Goal: Find specific page/section: Locate a particular part of the current website

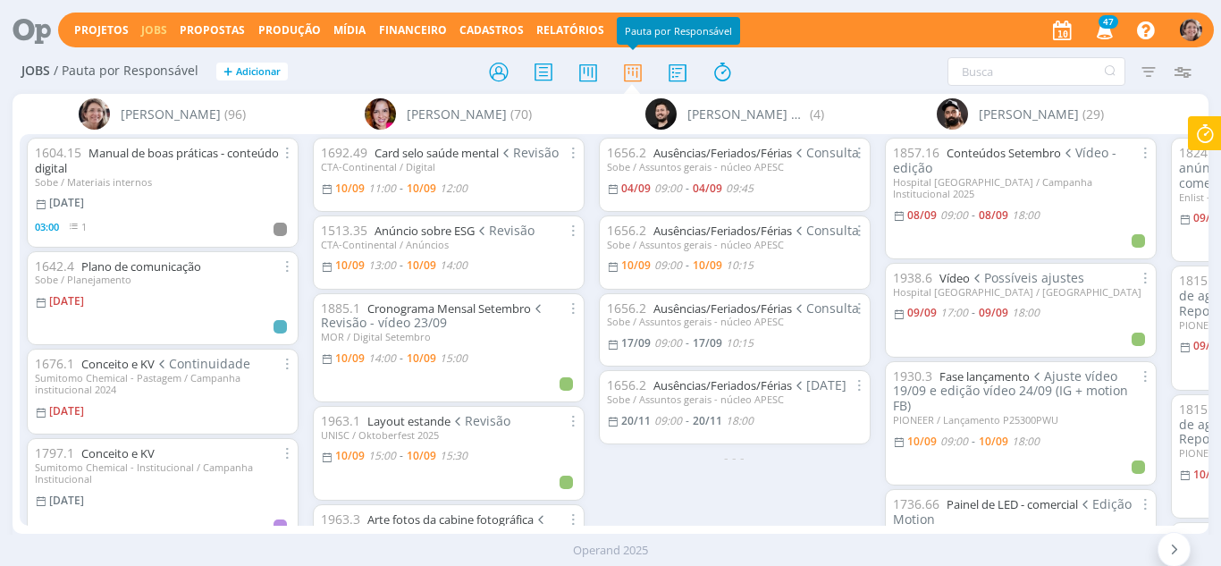
click at [1167, 543] on icon at bounding box center [1174, 549] width 18 height 17
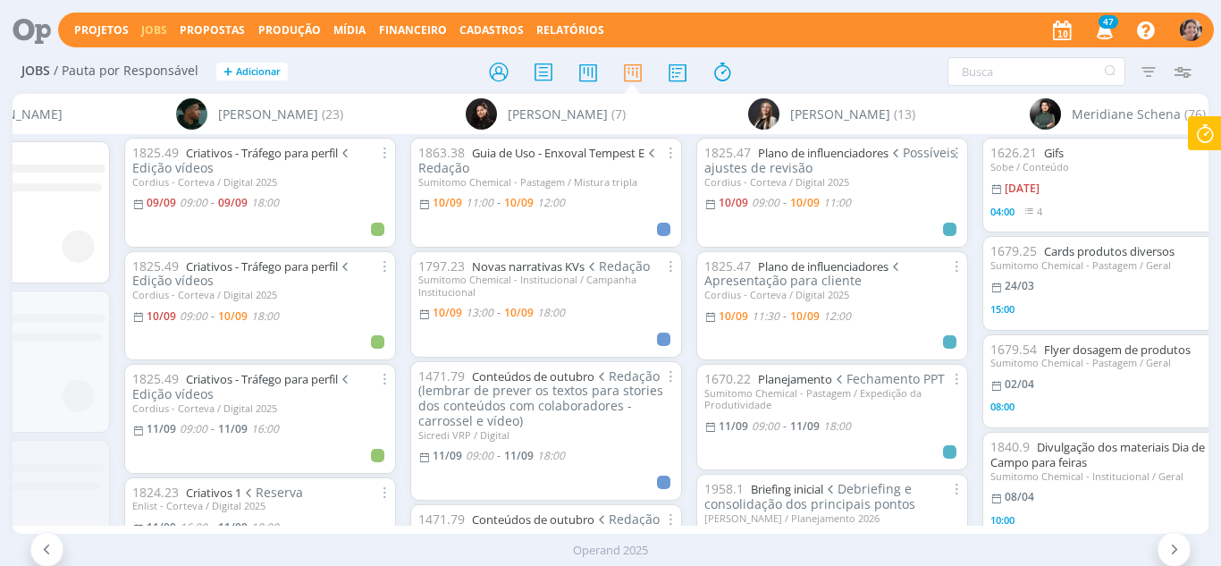
scroll to position [0, 1793]
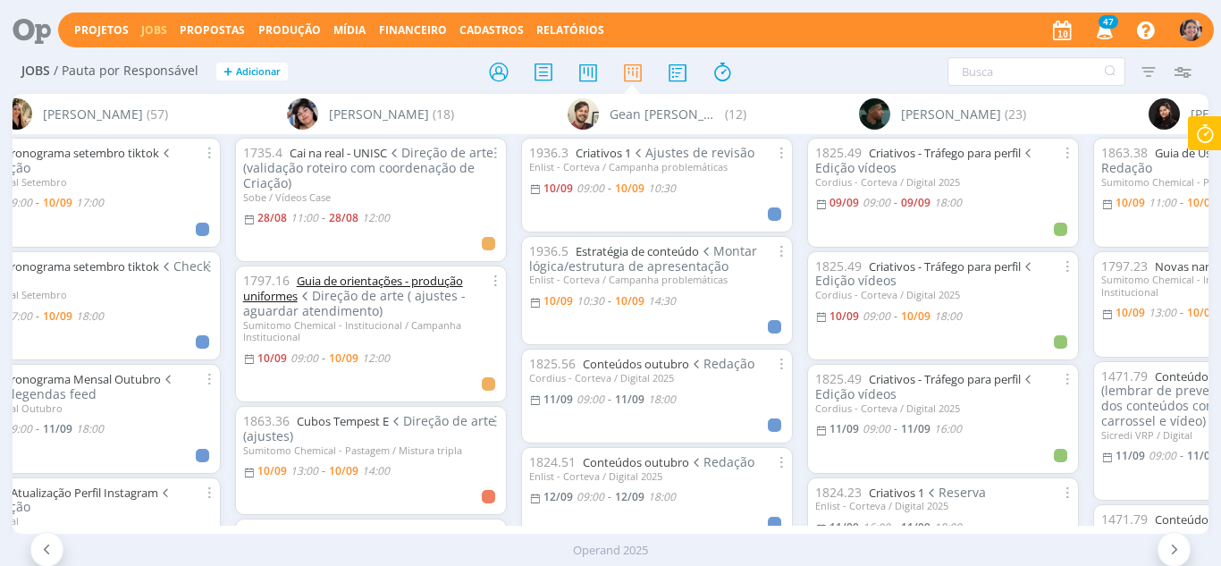
click at [379, 279] on link "Guia de orientações - produção uniformes" at bounding box center [353, 288] width 220 height 31
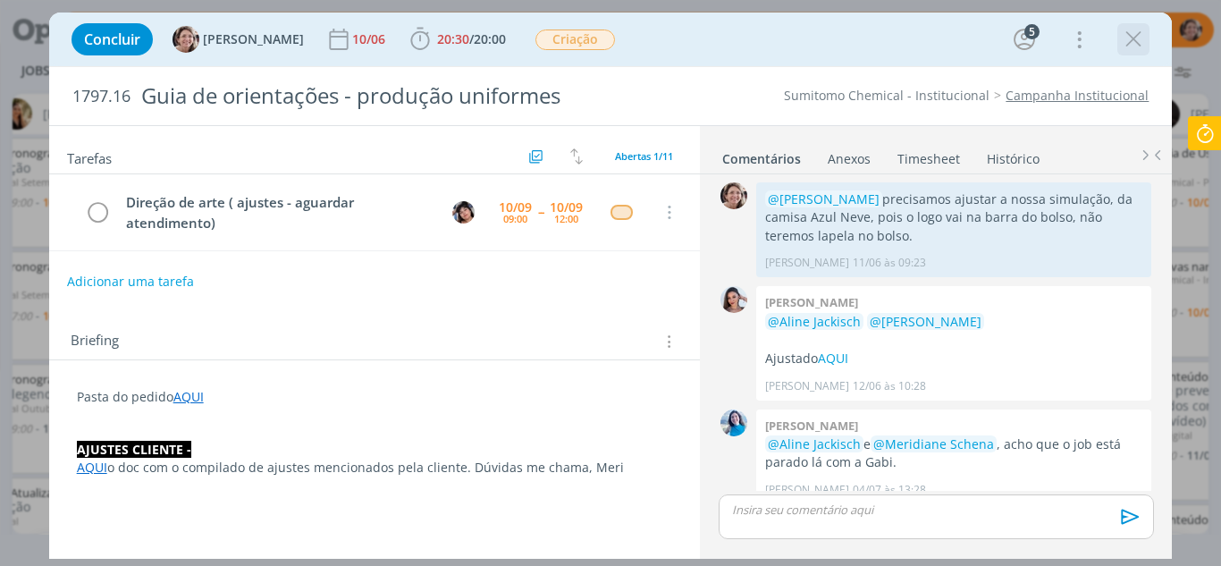
click at [1143, 38] on icon "dialog" at bounding box center [1133, 39] width 27 height 27
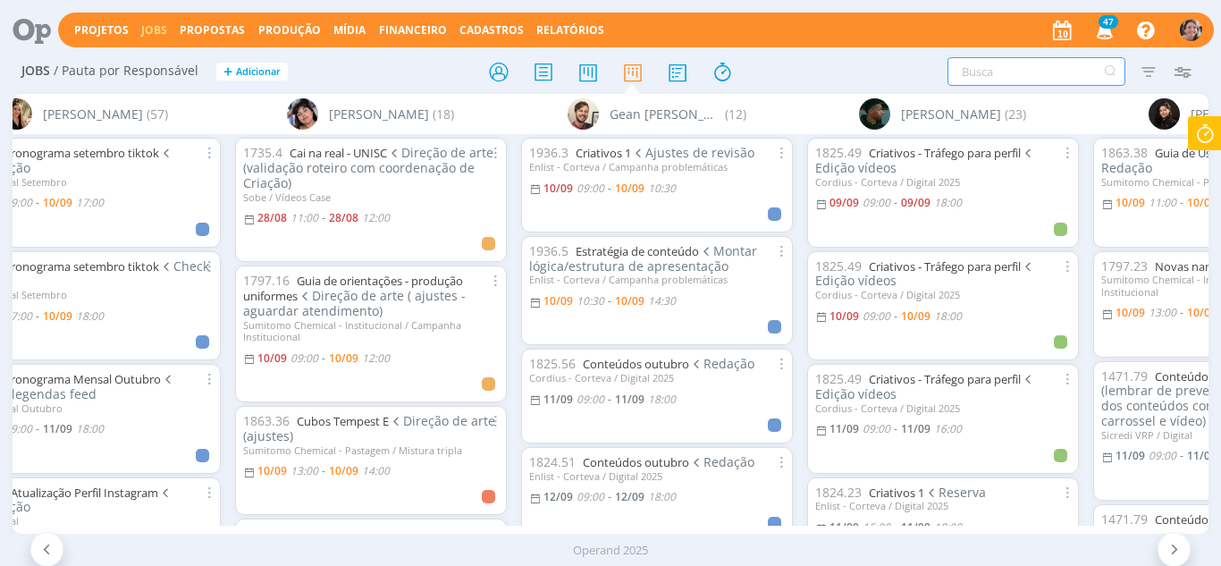
click at [1037, 69] on input "text" at bounding box center [1036, 71] width 178 height 29
type input "expedição"
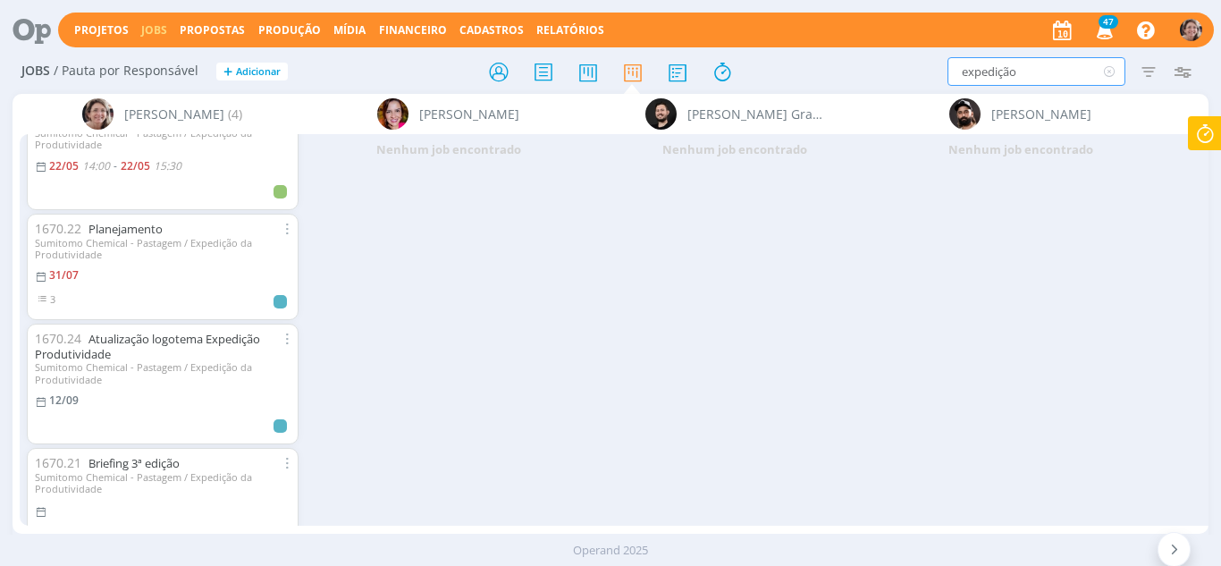
scroll to position [89, 0]
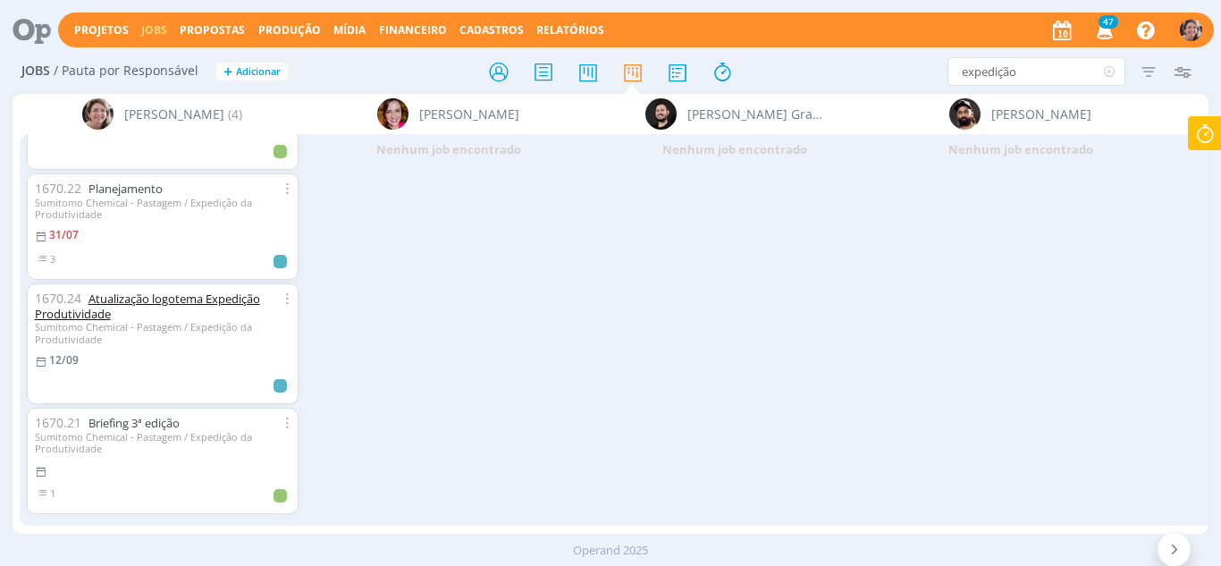
click at [191, 301] on link "Atualização logotema Expedição Produtividade" at bounding box center [147, 305] width 225 height 31
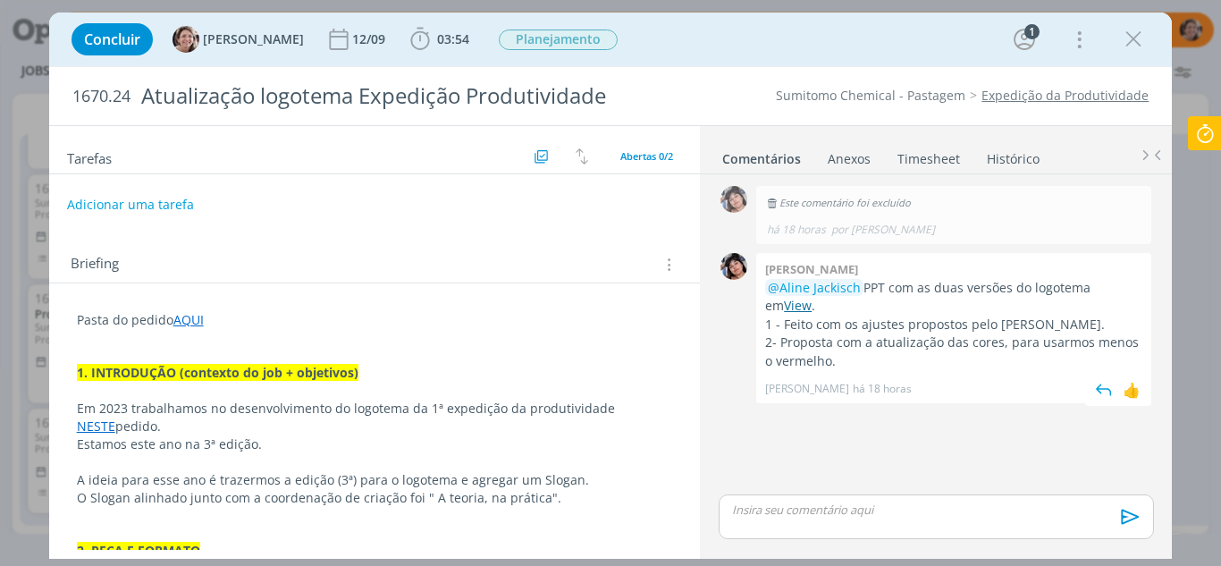
click at [811, 297] on link "View" at bounding box center [798, 305] width 28 height 17
click at [410, 46] on icon "dialog" at bounding box center [419, 39] width 19 height 22
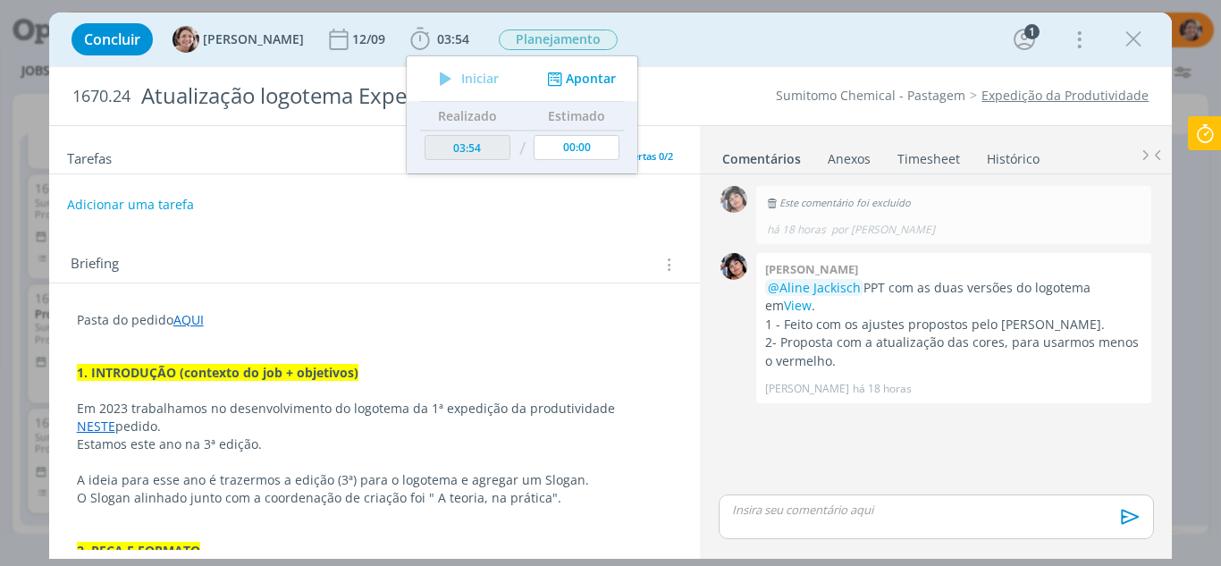
click at [501, 260] on div "Briefing Briefings Predefinidos Versões do Briefing Ver Briefing do Projeto" at bounding box center [377, 264] width 613 height 23
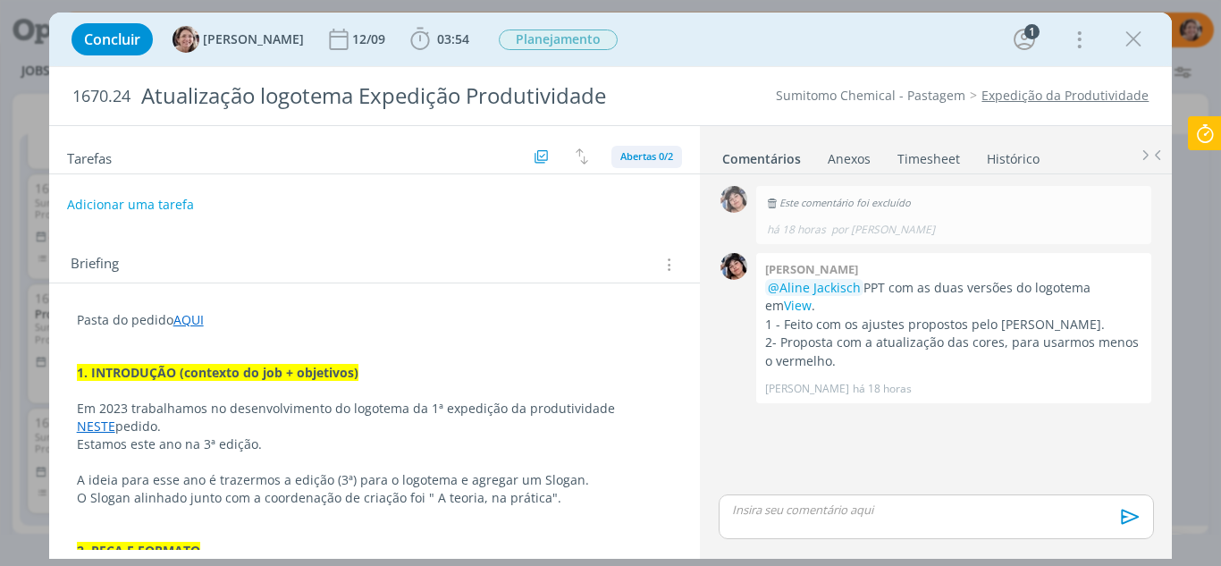
click at [640, 154] on span "Abertas 0/2" at bounding box center [646, 155] width 53 height 13
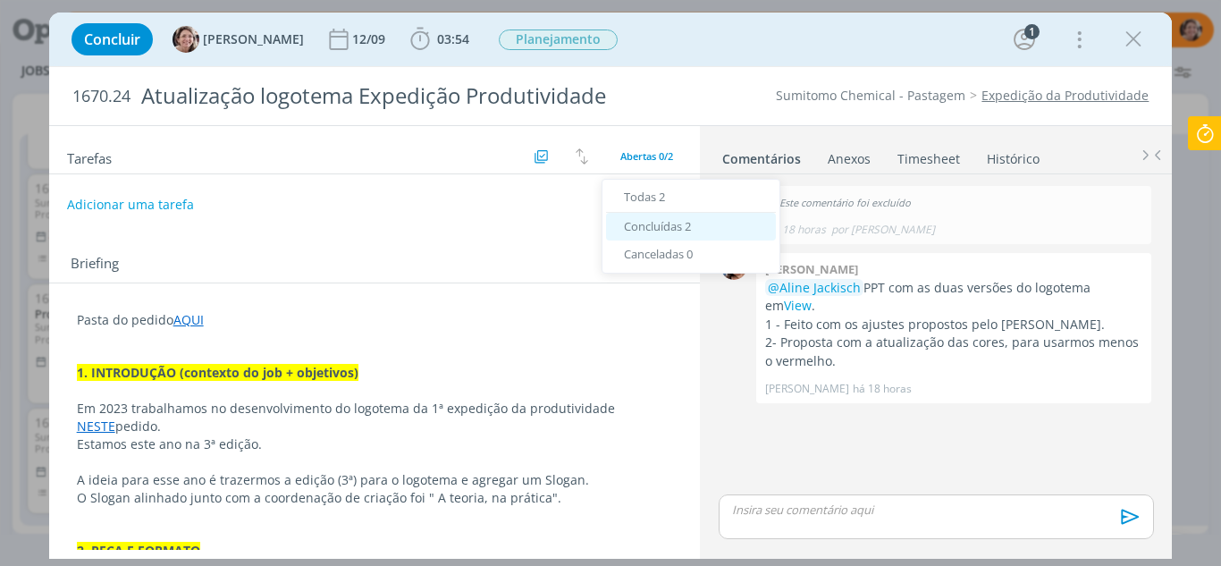
click at [663, 221] on span "Concluídas 2" at bounding box center [657, 226] width 67 height 16
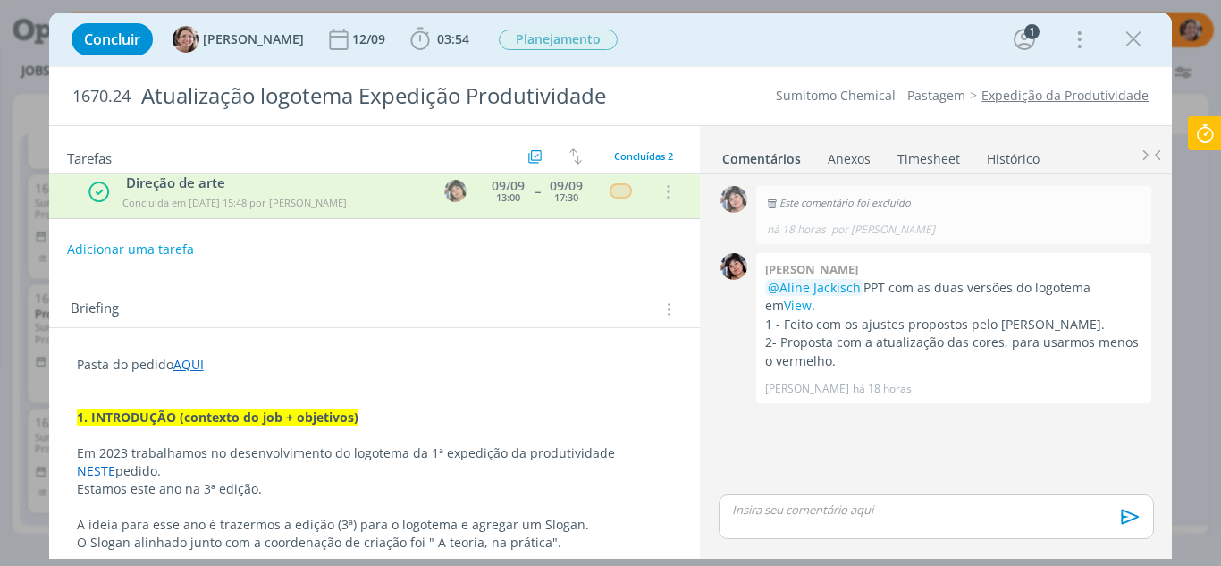
scroll to position [179, 0]
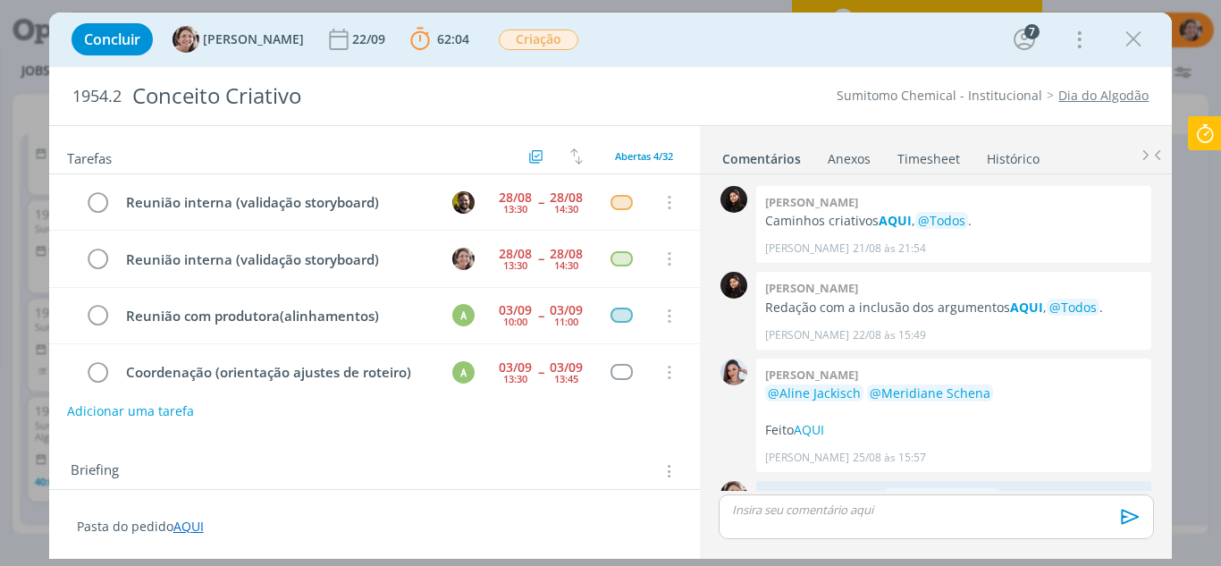
scroll to position [751, 0]
